Goal: Task Accomplishment & Management: Manage account settings

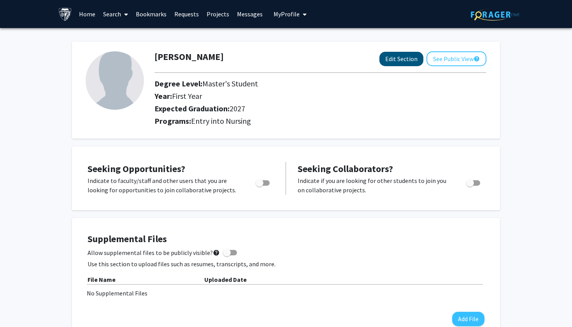
click at [403, 62] on button "Edit Section" at bounding box center [401, 59] width 44 height 14
select select "first_year"
select select "2027"
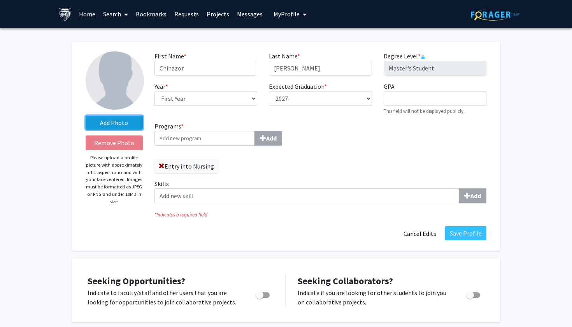
click at [117, 121] on label "Add Photo" at bounding box center [114, 123] width 57 height 14
click at [0, 0] on input "Add Photo" at bounding box center [0, 0] width 0 height 0
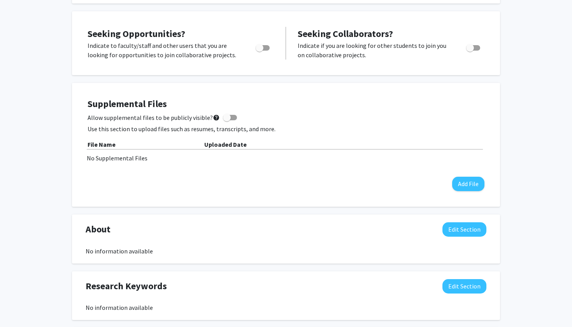
scroll to position [246, 0]
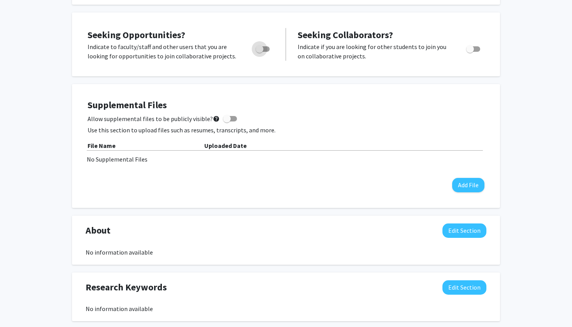
click at [267, 51] on span "Toggle" at bounding box center [263, 48] width 14 height 5
click at [260, 52] on input "Are you actively seeking opportunities?" at bounding box center [259, 52] width 0 height 0
checkbox input "true"
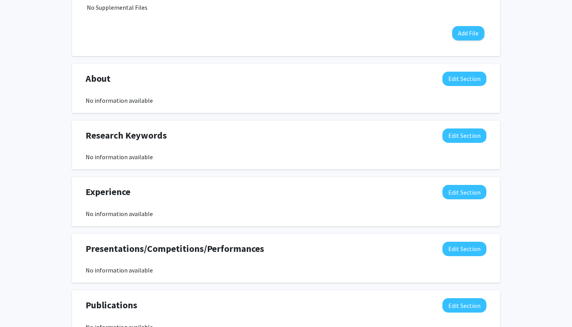
scroll to position [405, 0]
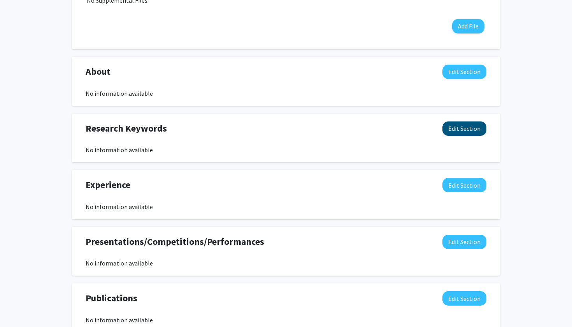
click at [465, 131] on button "Edit Section" at bounding box center [464, 128] width 44 height 14
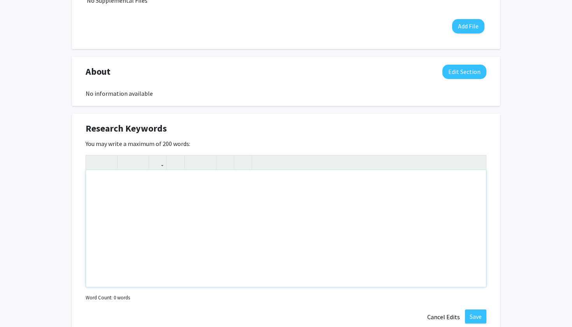
click at [305, 215] on div "Note to users with screen readers: Please deactivate our accessibility plugin f…" at bounding box center [286, 228] width 400 height 117
click at [475, 150] on div "You may write a maximum of 200 words: Insert link Remove link Word Count: 0 wor…" at bounding box center [286, 221] width 401 height 164
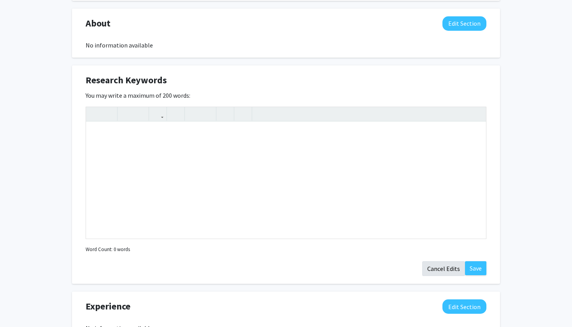
scroll to position [458, 0]
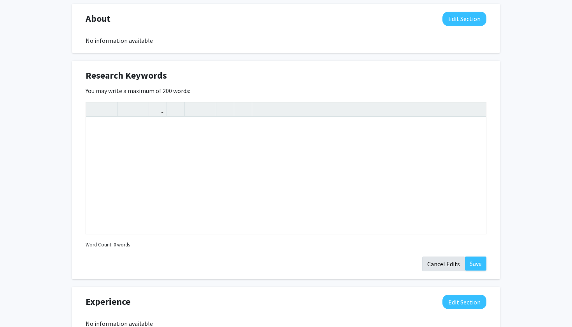
click at [450, 264] on button "Cancel Edits" at bounding box center [443, 263] width 43 height 15
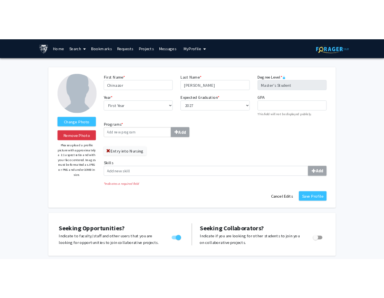
scroll to position [0, 0]
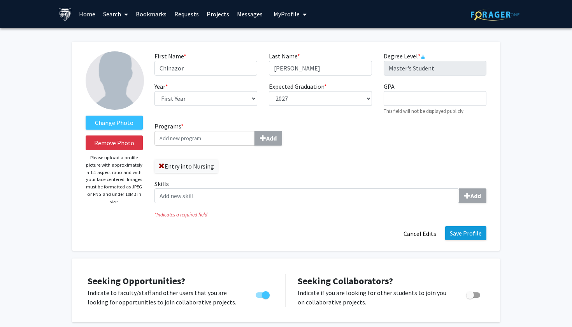
click at [468, 230] on button "Save Profile" at bounding box center [465, 233] width 41 height 14
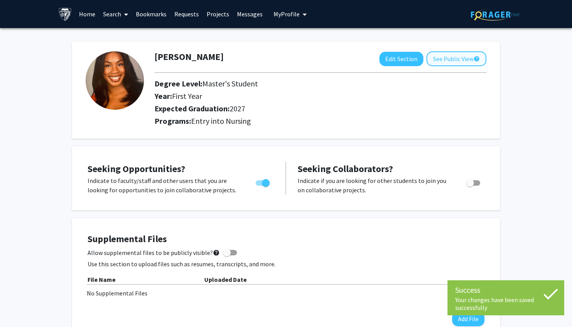
click at [447, 63] on button "See Public View help" at bounding box center [456, 58] width 60 height 15
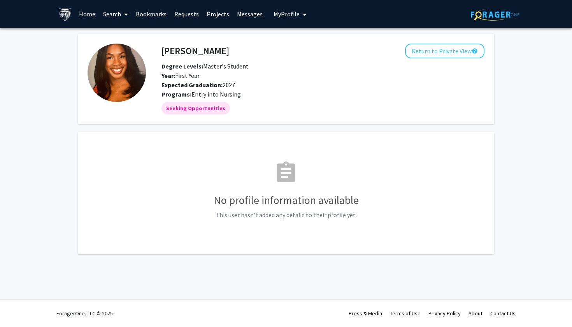
click at [68, 12] on img at bounding box center [65, 14] width 14 height 14
